Goal: Transaction & Acquisition: Purchase product/service

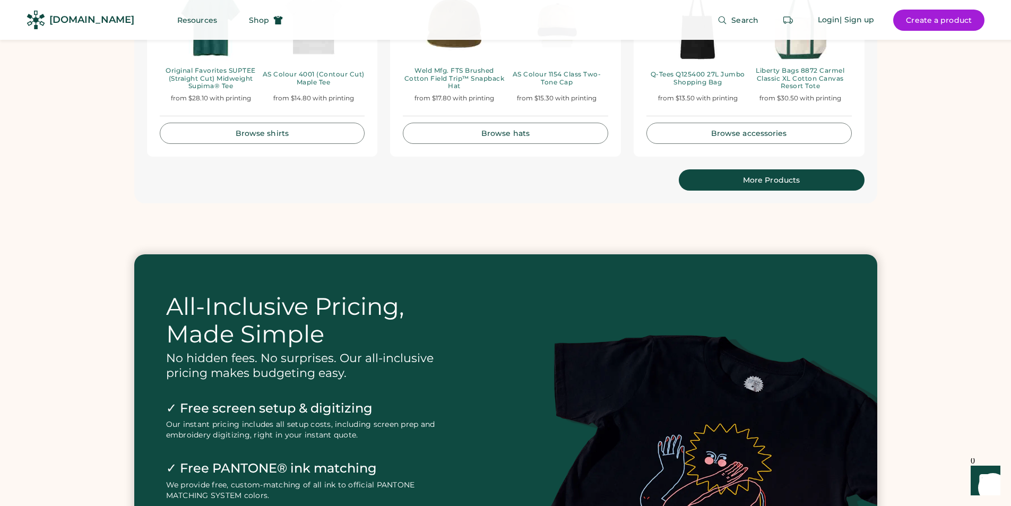
scroll to position [2176, 0]
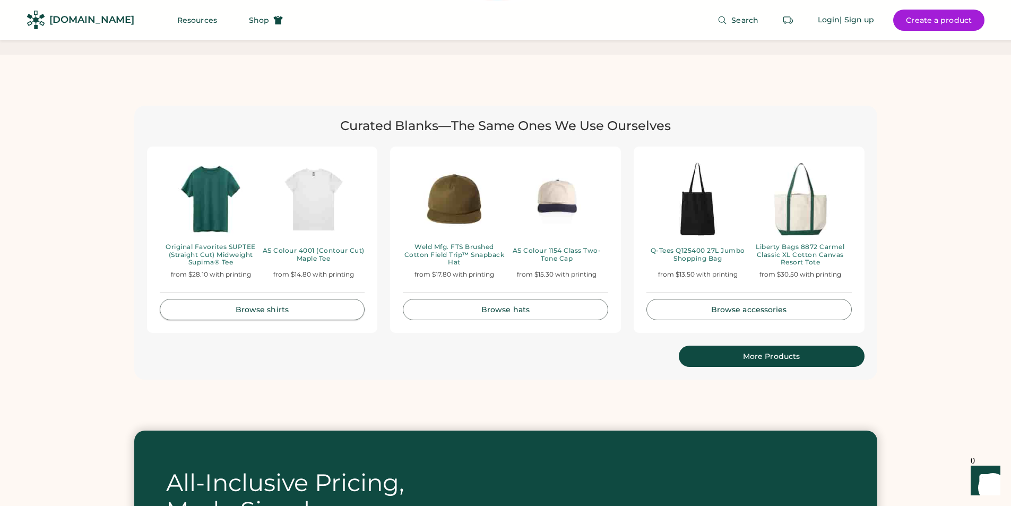
click at [285, 300] on link "Browse shirts" at bounding box center [262, 309] width 205 height 21
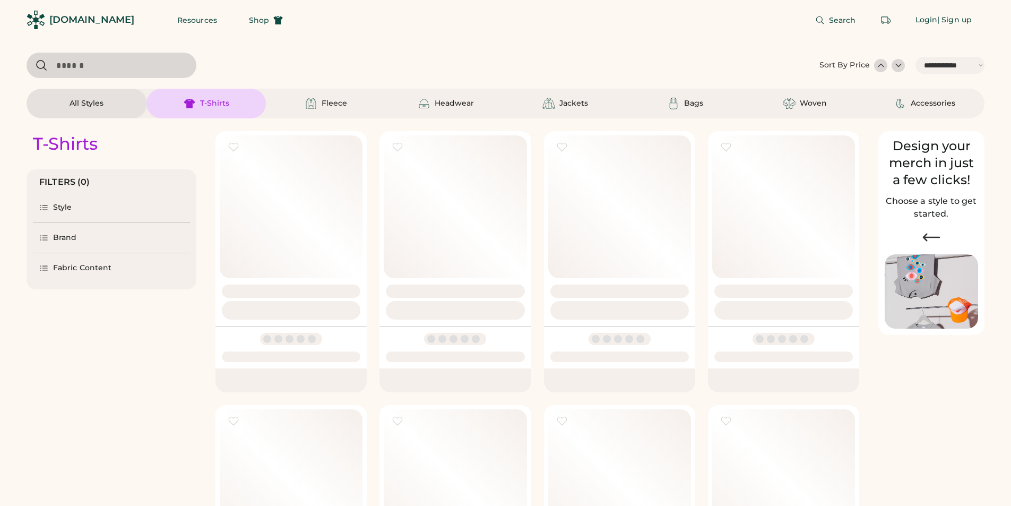
select select "*****"
select select "*"
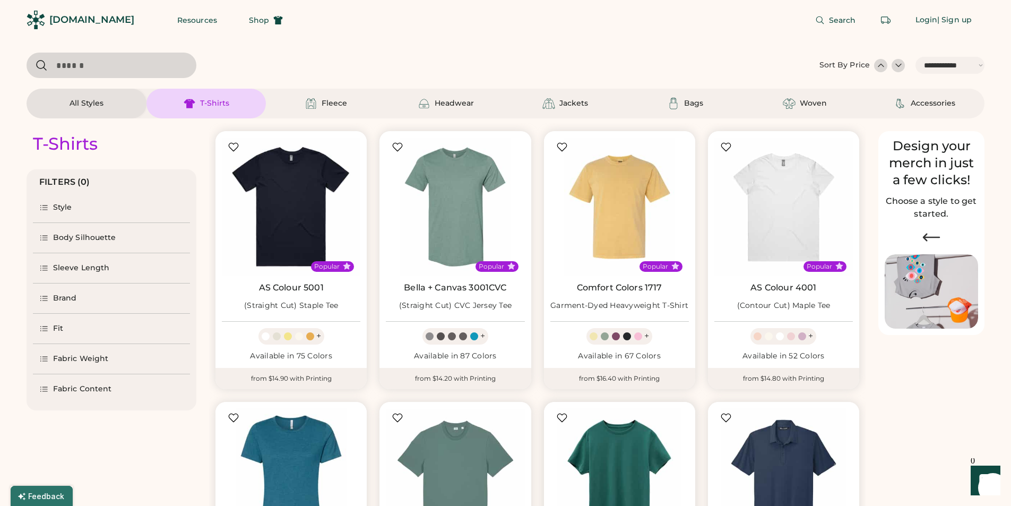
scroll to position [106, 0]
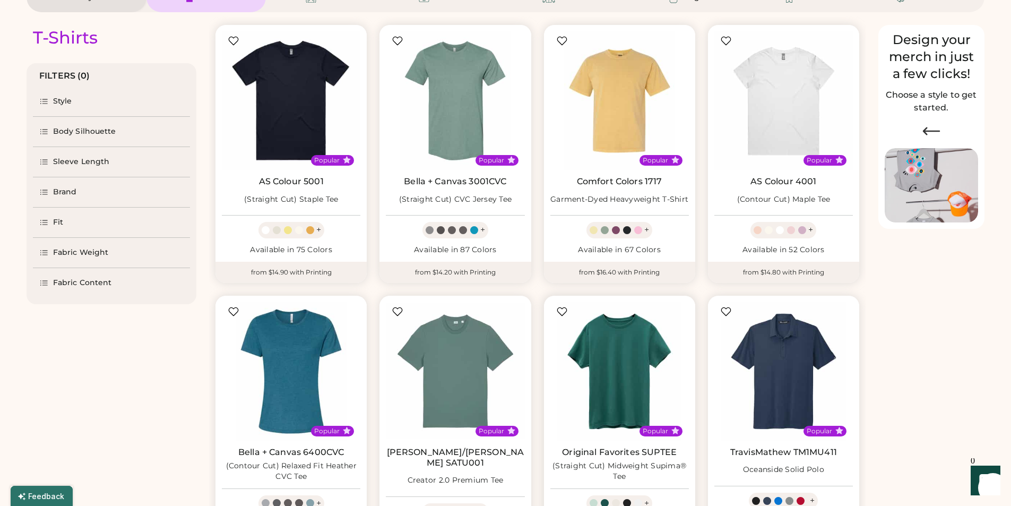
select select "*****"
select select "*"
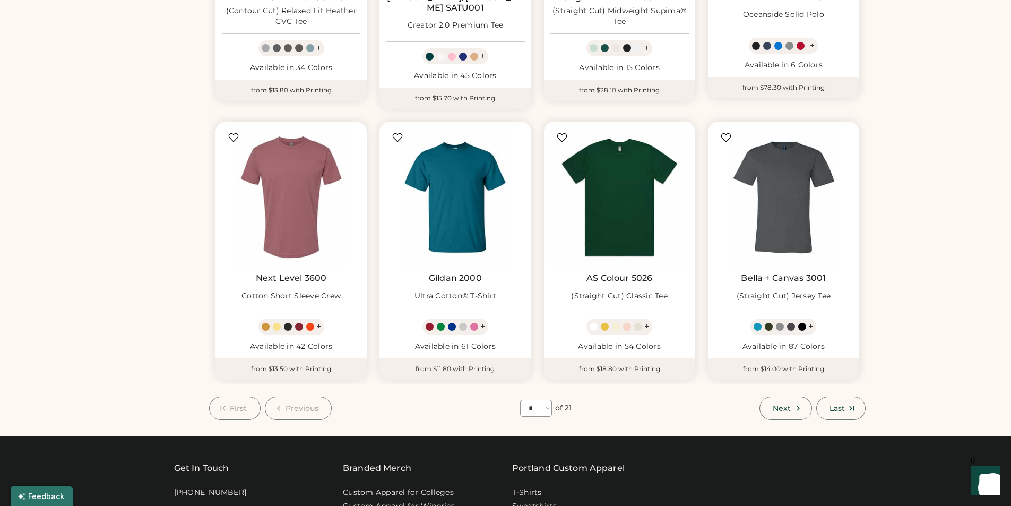
scroll to position [690, 0]
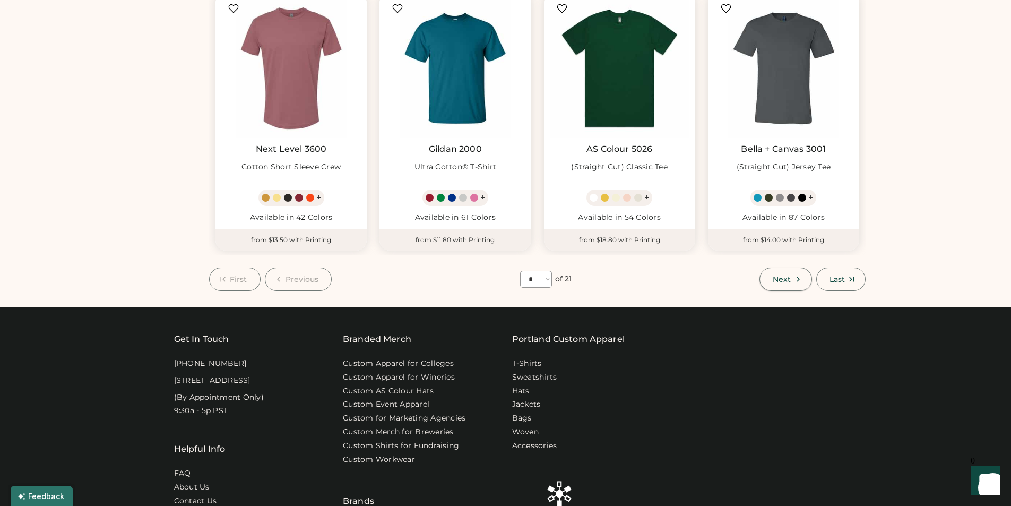
click at [791, 275] on button "Next" at bounding box center [786, 279] width 52 height 23
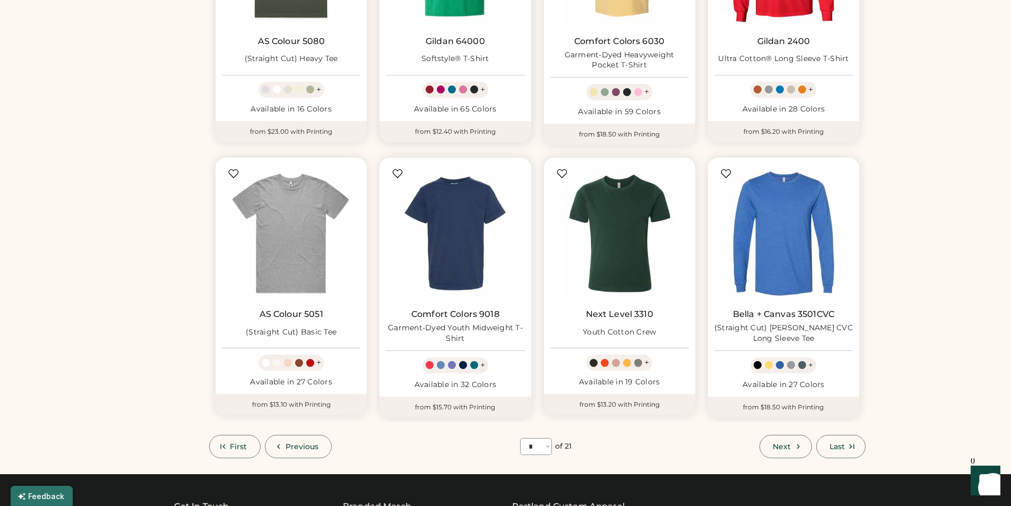
scroll to position [524, 0]
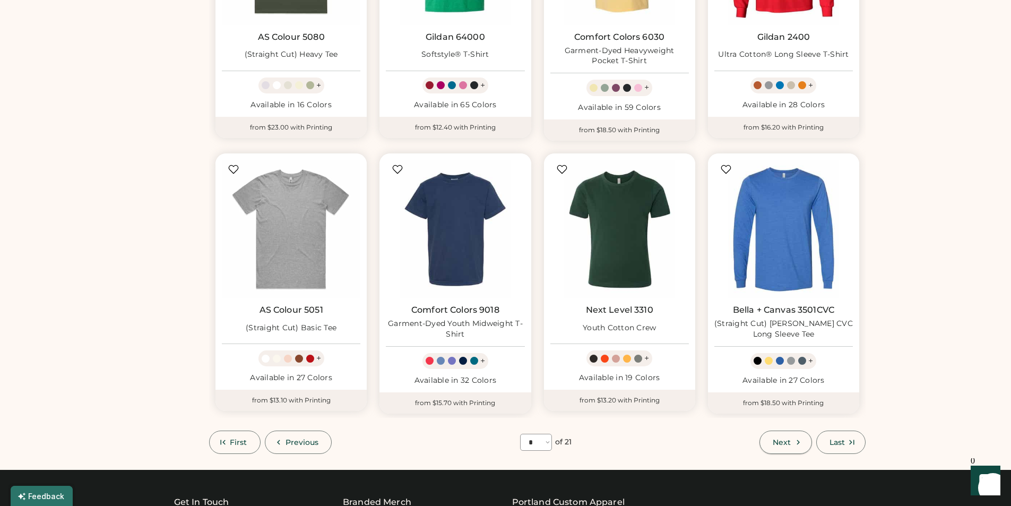
click at [787, 440] on span "Next" at bounding box center [782, 441] width 18 height 7
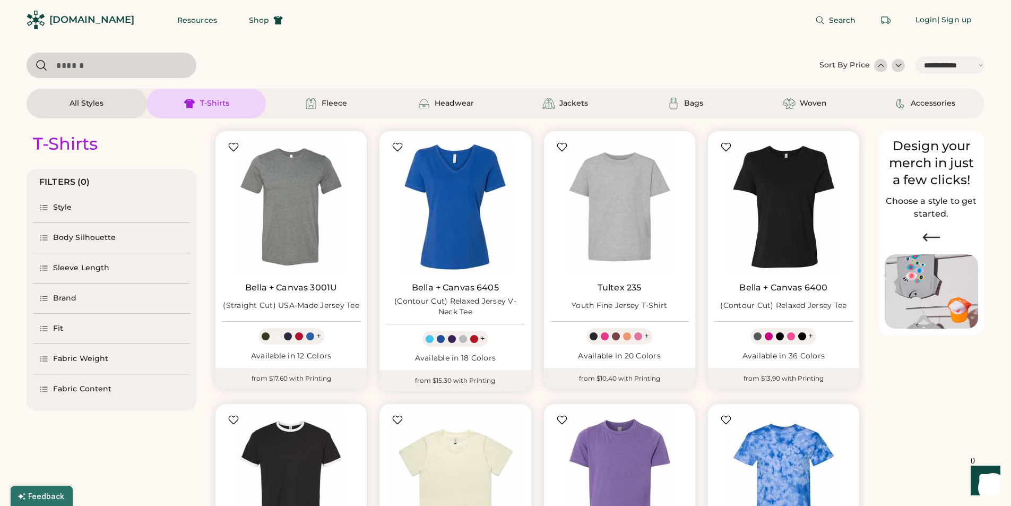
click at [66, 306] on div "Brand" at bounding box center [111, 298] width 157 height 30
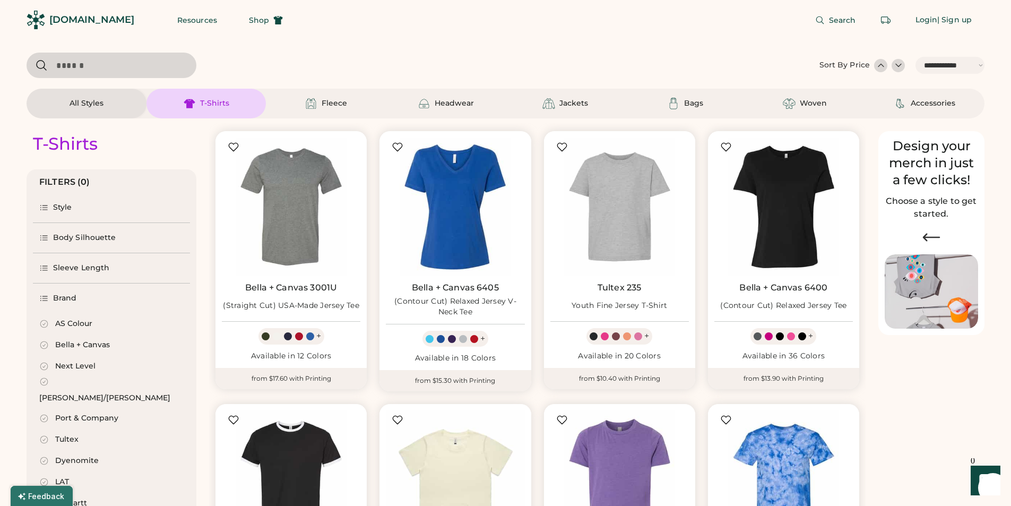
click at [47, 325] on icon at bounding box center [44, 324] width 10 height 10
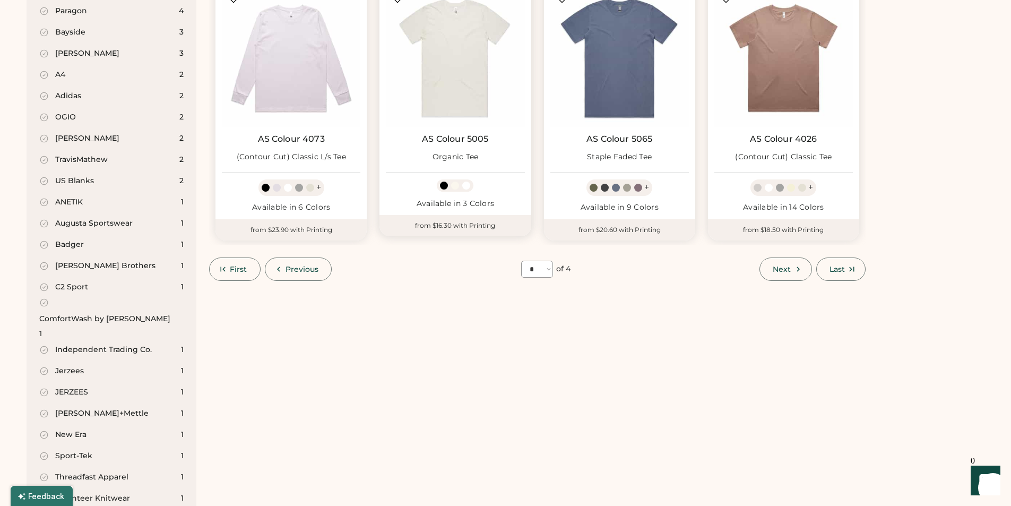
scroll to position [690, 0]
click at [773, 268] on span "Next" at bounding box center [782, 268] width 18 height 7
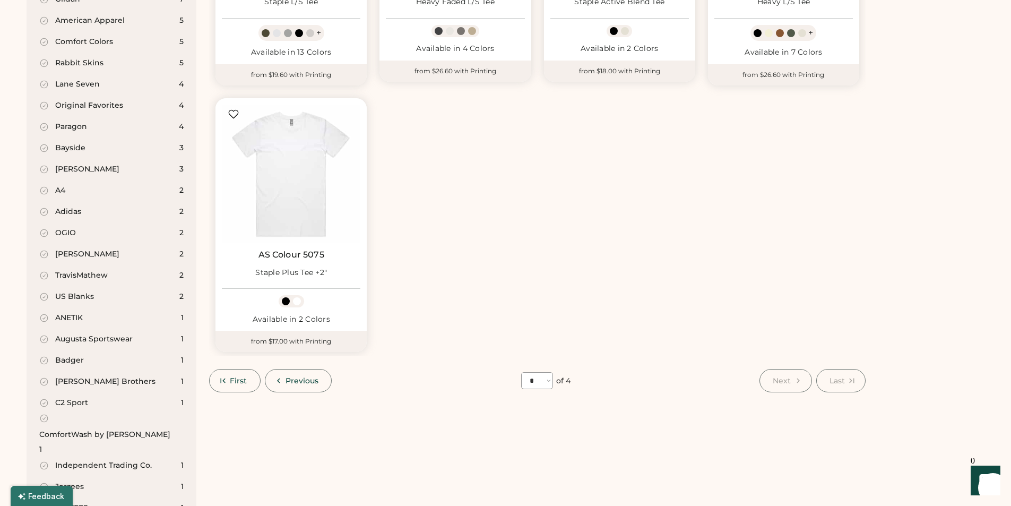
scroll to position [683, 0]
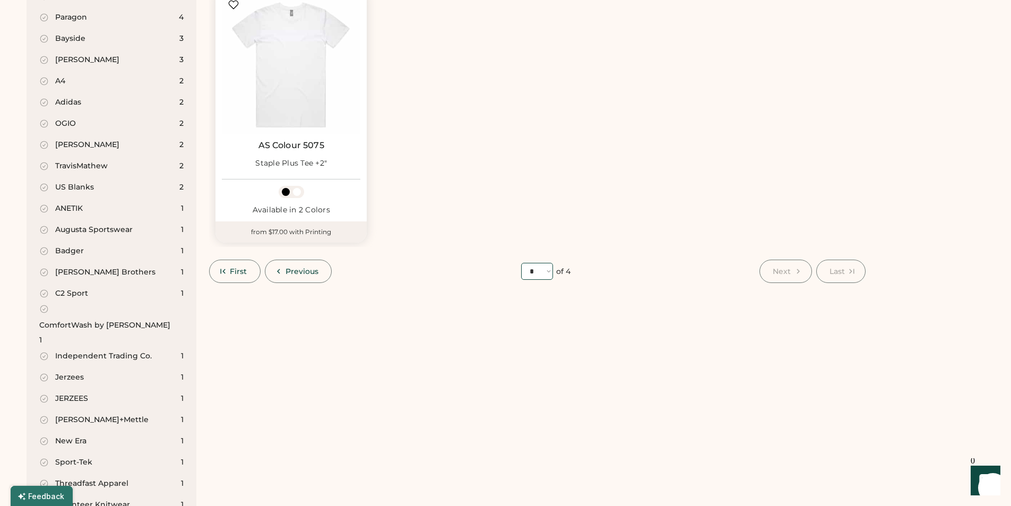
click at [543, 274] on select "**** * * * *" at bounding box center [537, 271] width 32 height 17
select select "*"
click at [521, 263] on select "**** * * * *" at bounding box center [537, 271] width 32 height 17
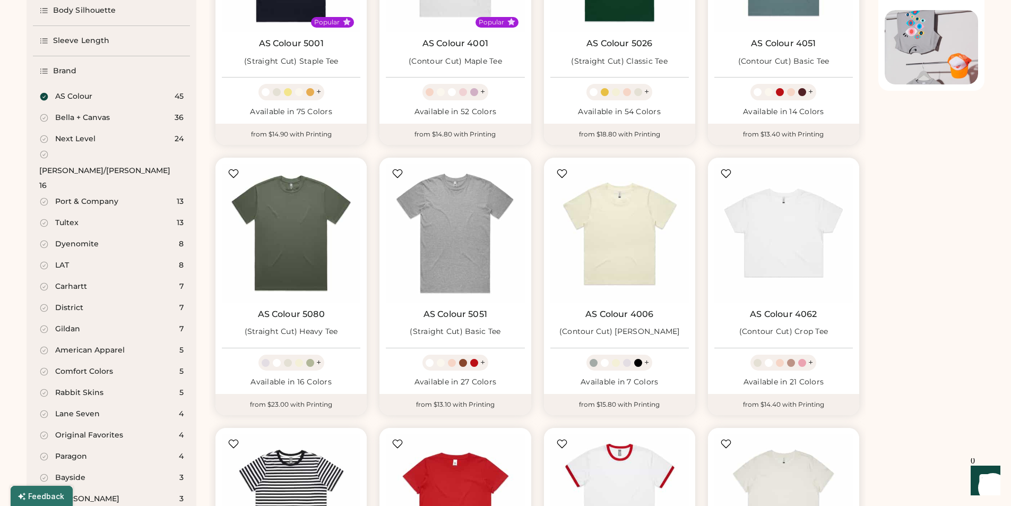
scroll to position [99, 0]
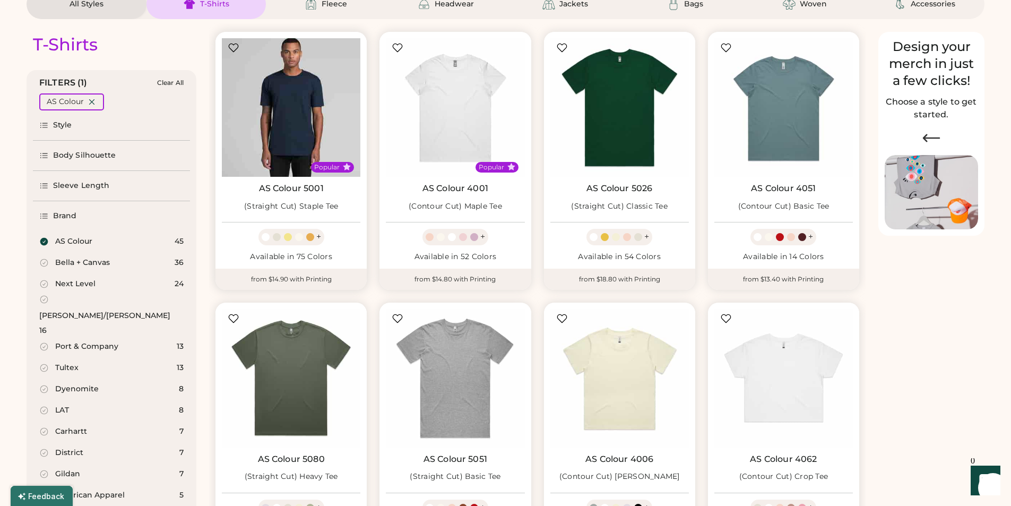
click at [279, 116] on img at bounding box center [291, 107] width 139 height 139
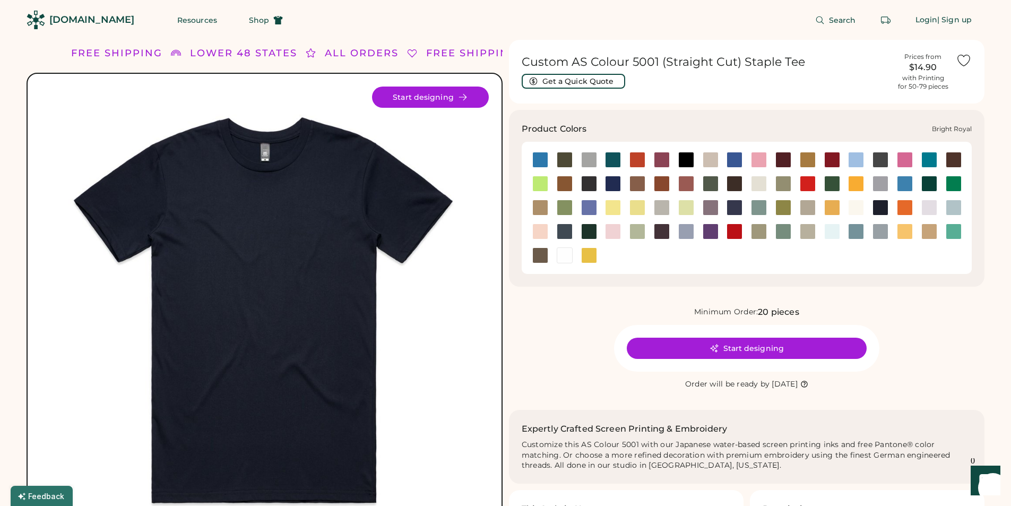
click at [733, 162] on div at bounding box center [735, 160] width 16 height 16
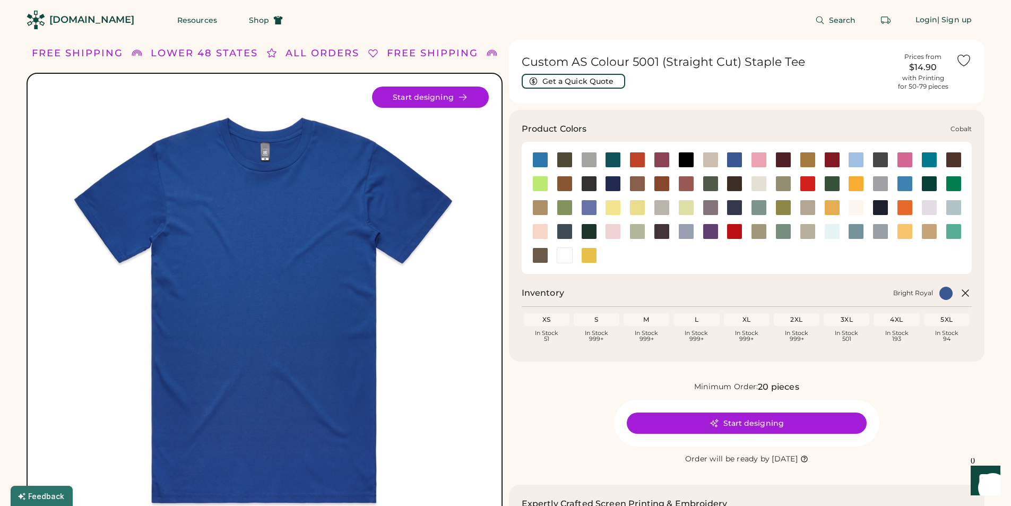
click at [613, 184] on div at bounding box center [613, 184] width 16 height 16
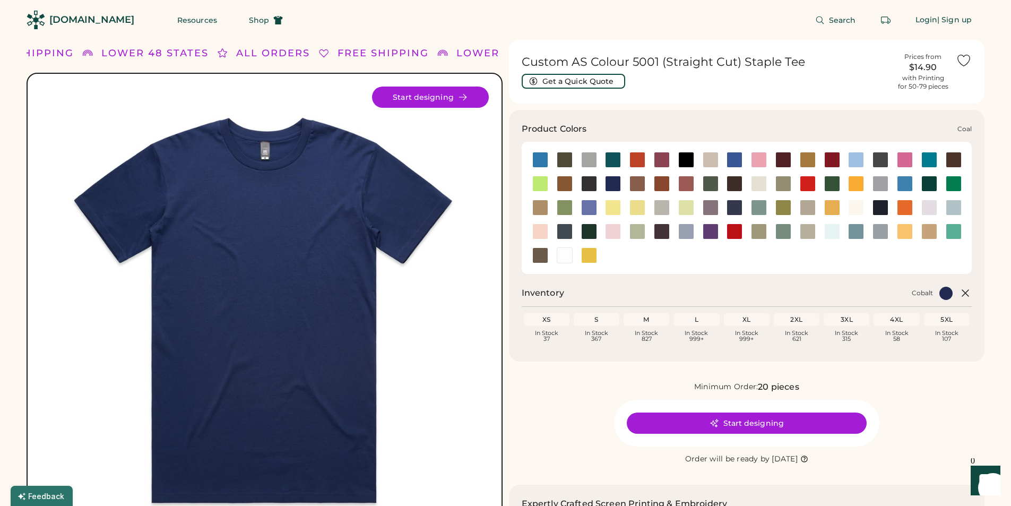
click at [584, 184] on div at bounding box center [589, 184] width 16 height 16
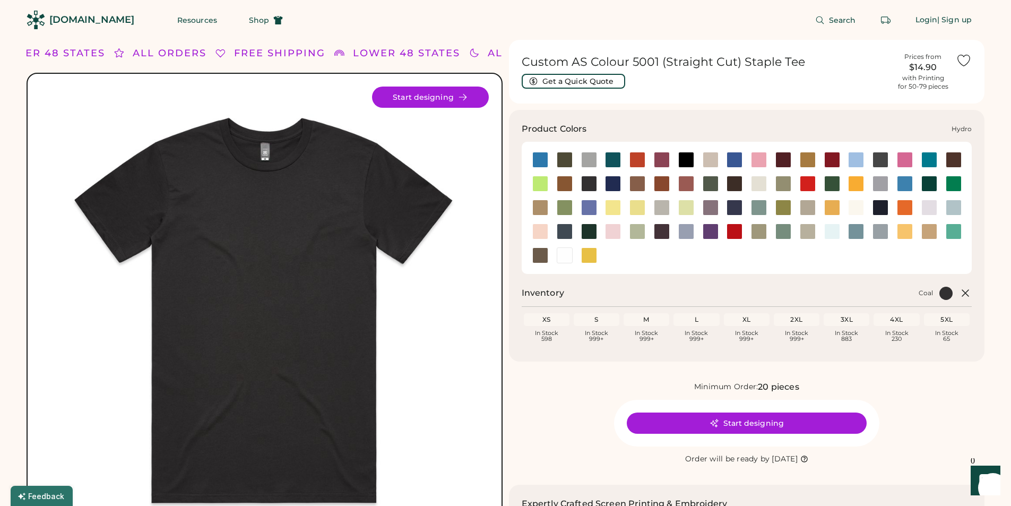
click at [907, 187] on div at bounding box center [905, 184] width 16 height 16
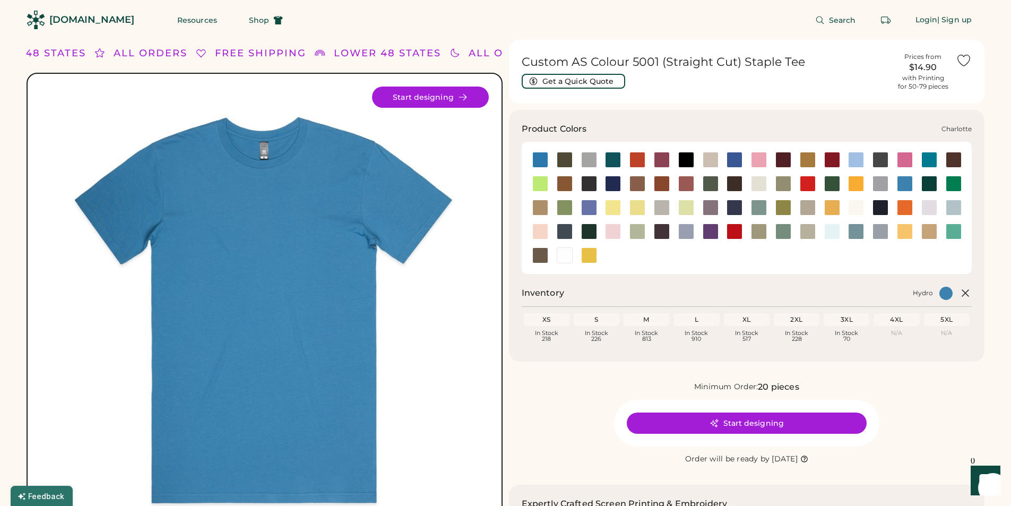
click at [929, 159] on div at bounding box center [930, 160] width 16 height 16
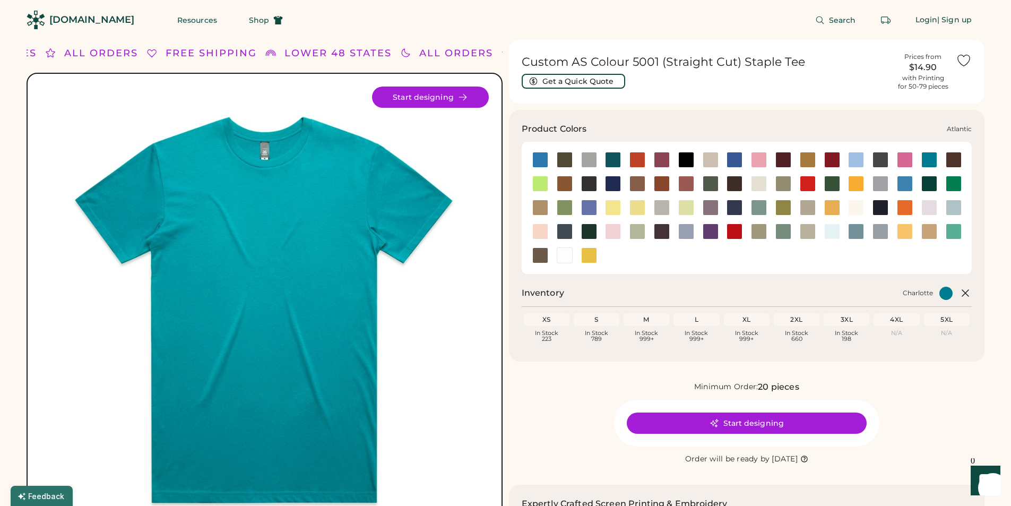
click at [615, 160] on div at bounding box center [613, 160] width 16 height 16
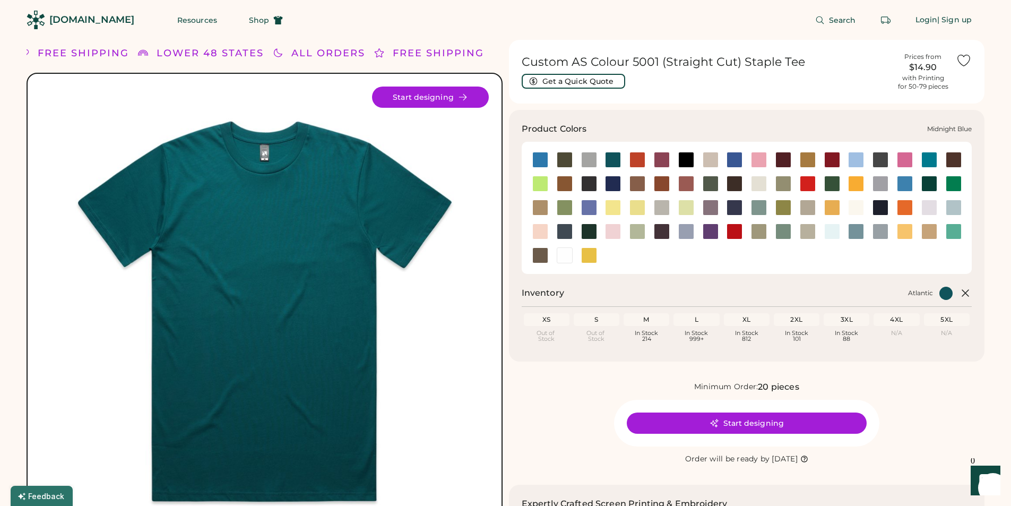
click at [728, 208] on div at bounding box center [735, 208] width 16 height 16
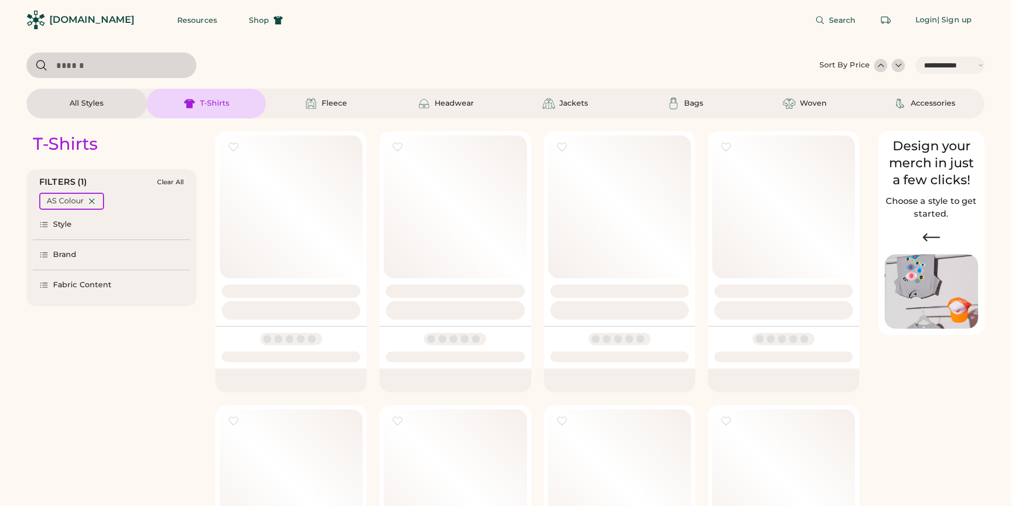
select select "*****"
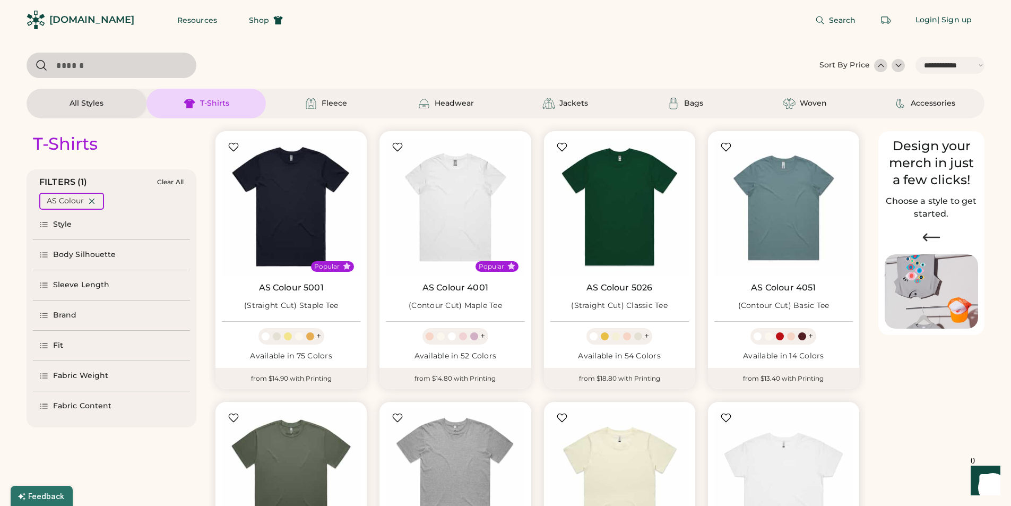
click at [67, 309] on div "Brand" at bounding box center [111, 315] width 157 height 30
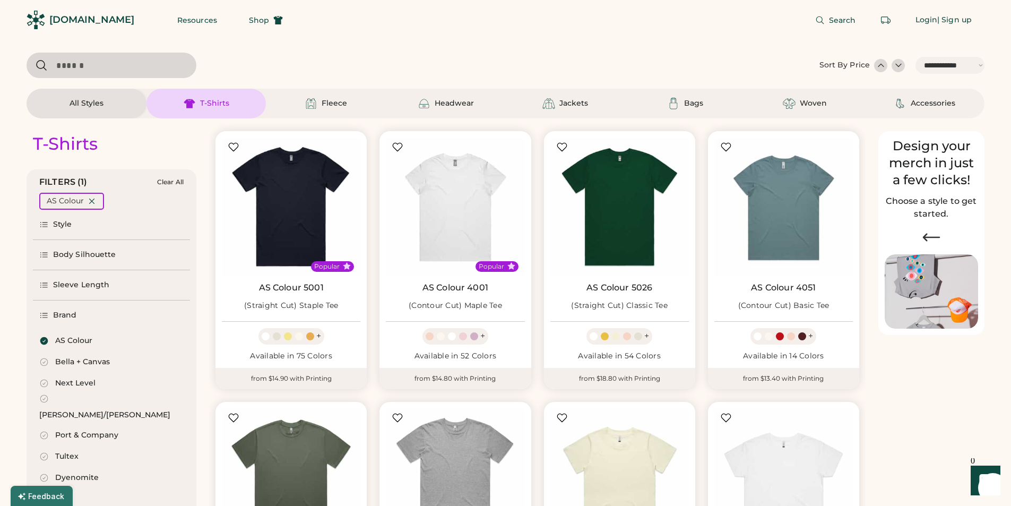
click at [44, 341] on icon at bounding box center [44, 341] width 8 height 8
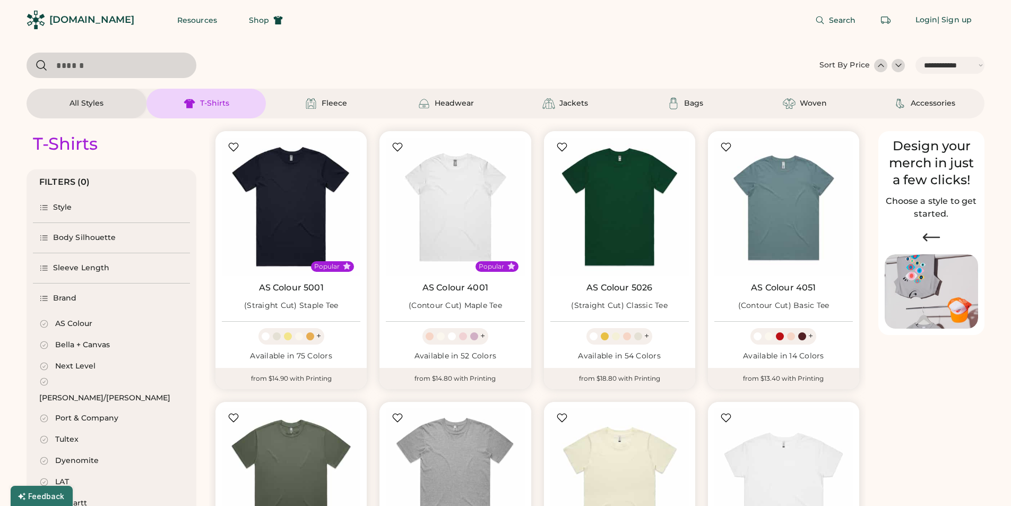
select select "*"
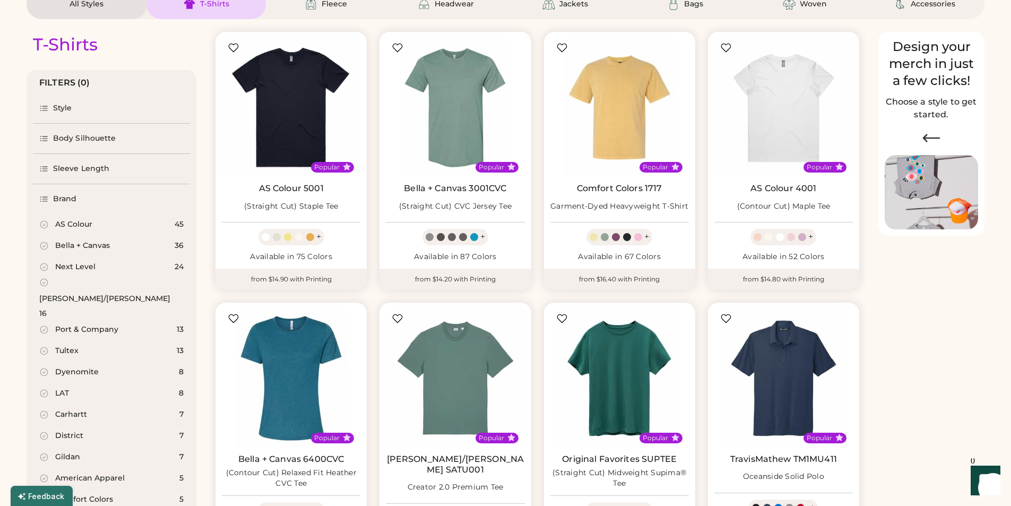
scroll to position [159, 0]
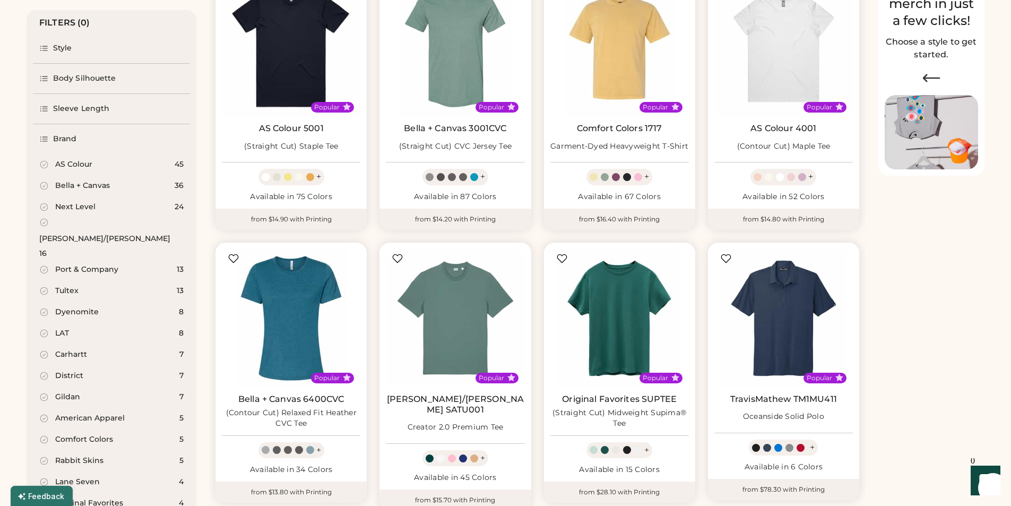
click at [82, 386] on div "Gildan 7" at bounding box center [111, 396] width 157 height 21
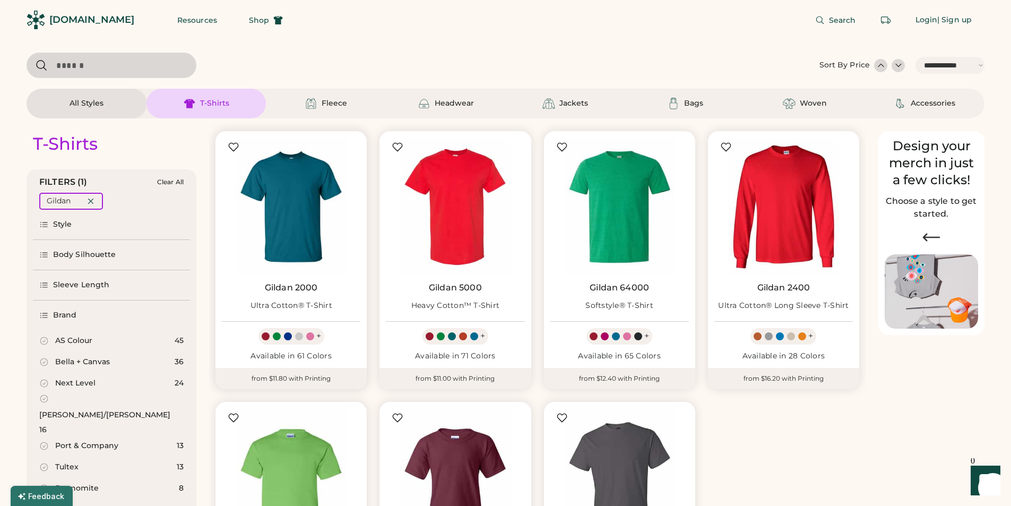
click at [322, 251] on img at bounding box center [291, 206] width 139 height 139
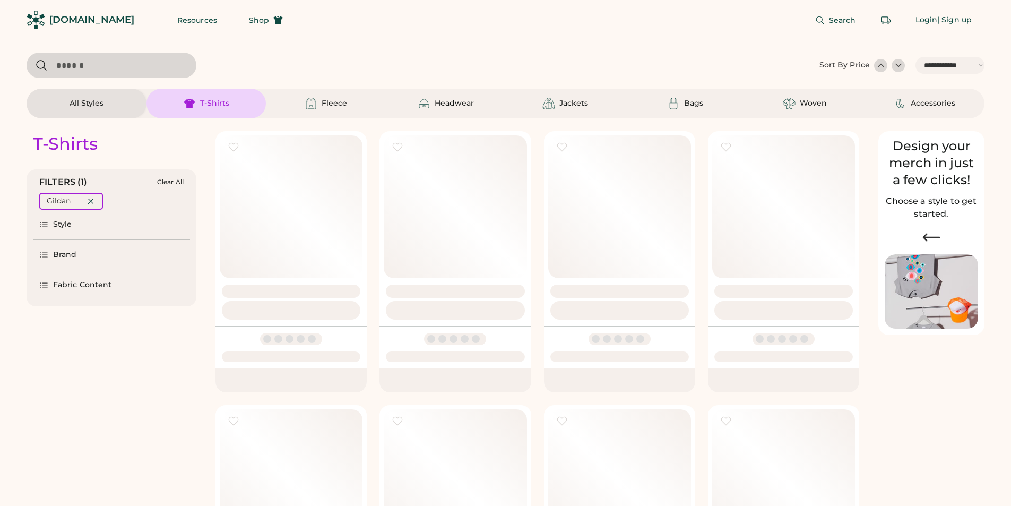
select select "*****"
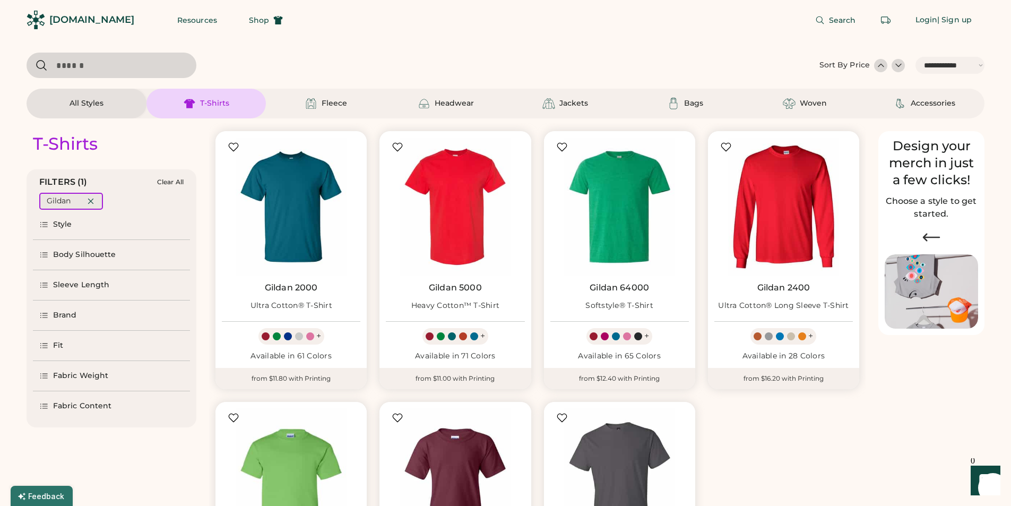
click at [95, 203] on icon at bounding box center [91, 201] width 10 height 10
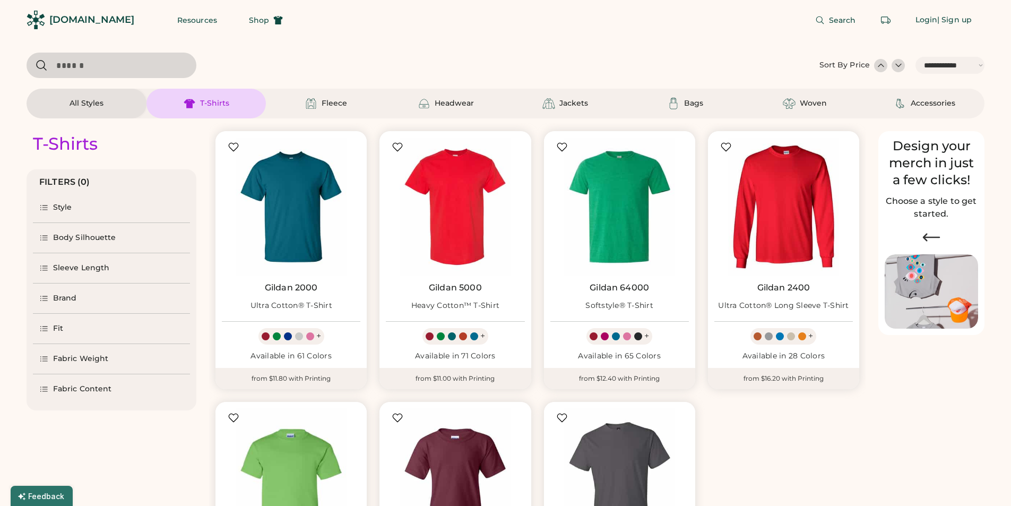
select select "*"
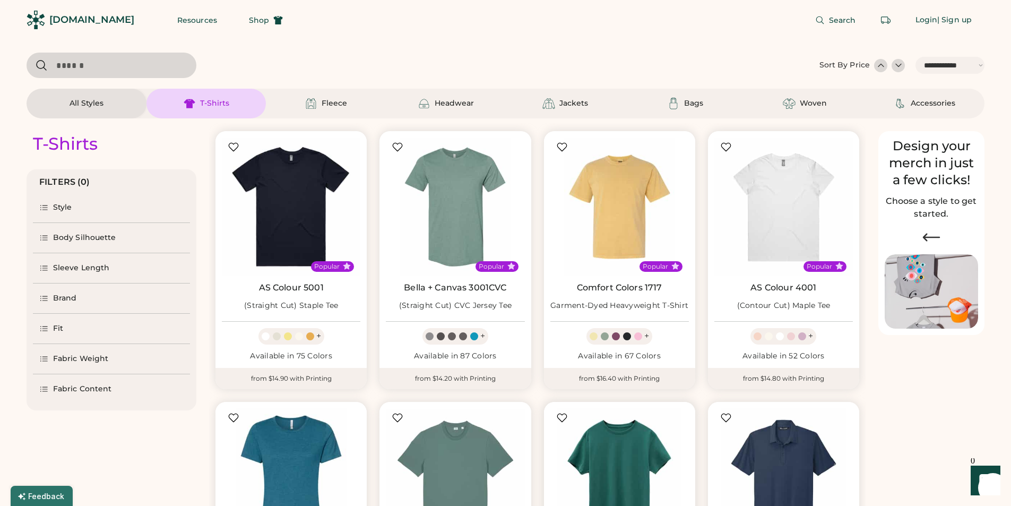
scroll to position [159, 0]
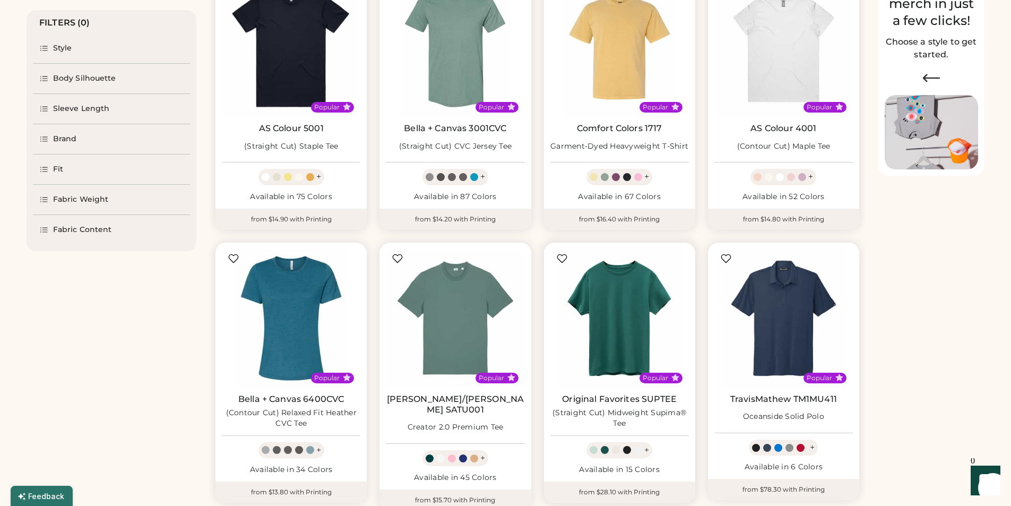
select select "*****"
select select "*"
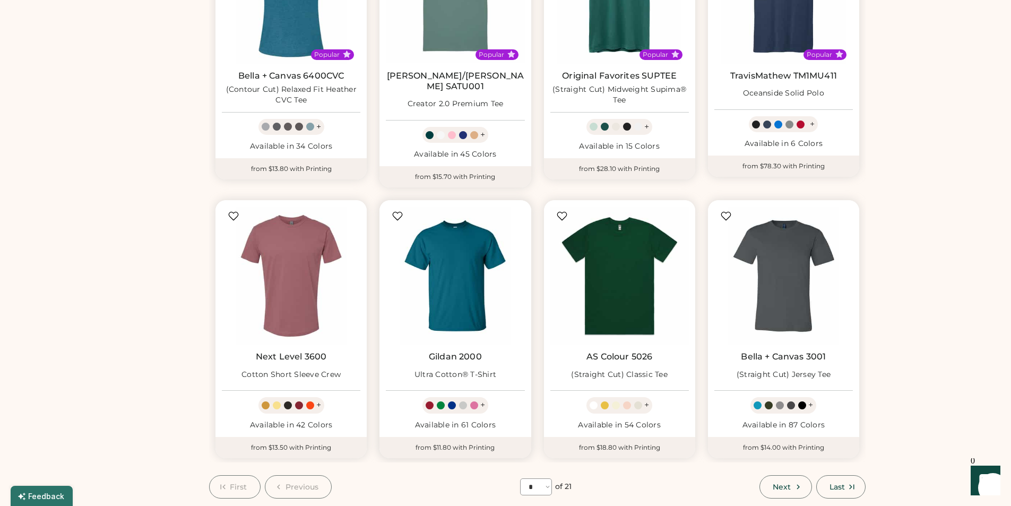
scroll to position [584, 0]
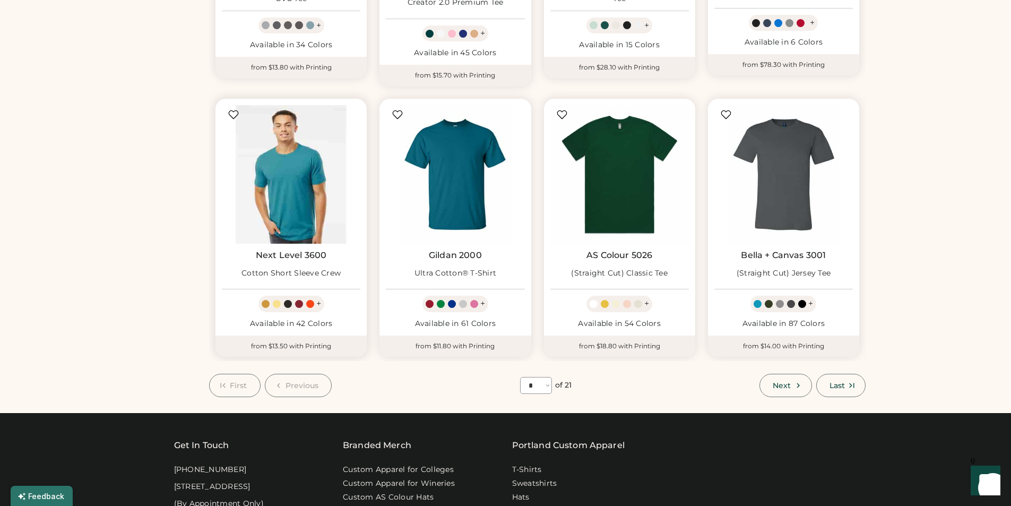
click at [274, 176] on img at bounding box center [291, 174] width 139 height 139
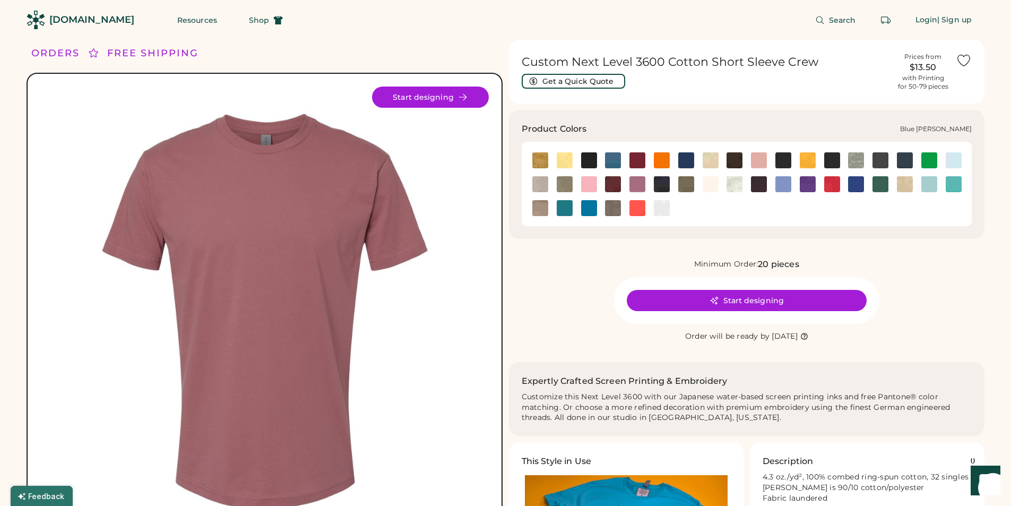
click at [613, 153] on img at bounding box center [613, 160] width 16 height 16
